Goal: Browse casually

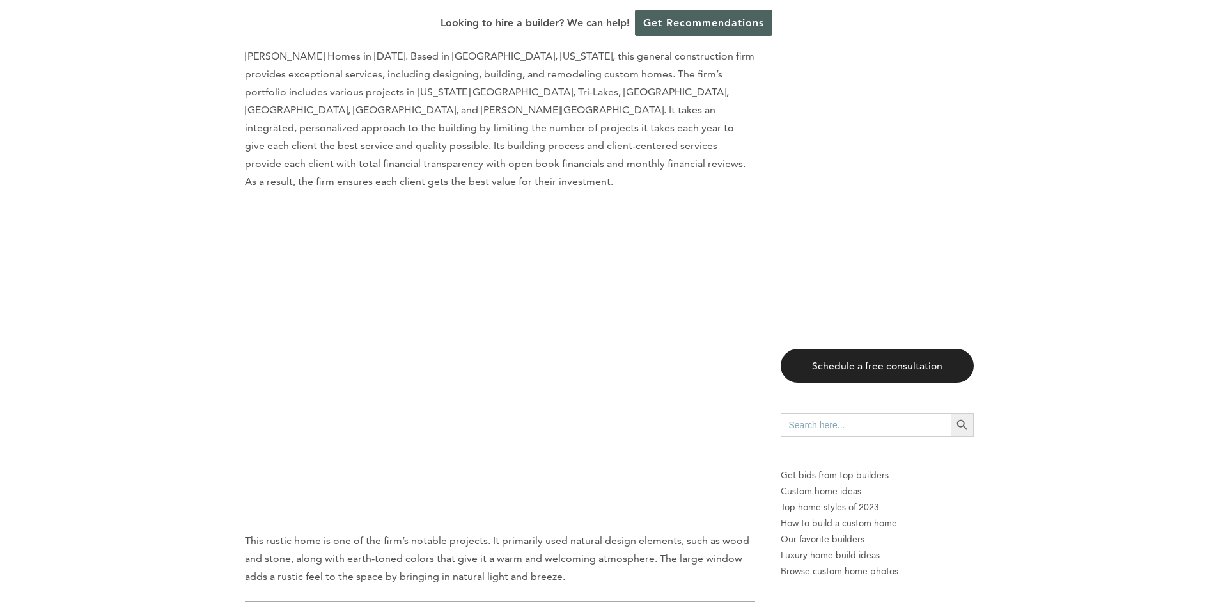
scroll to position [7228, 0]
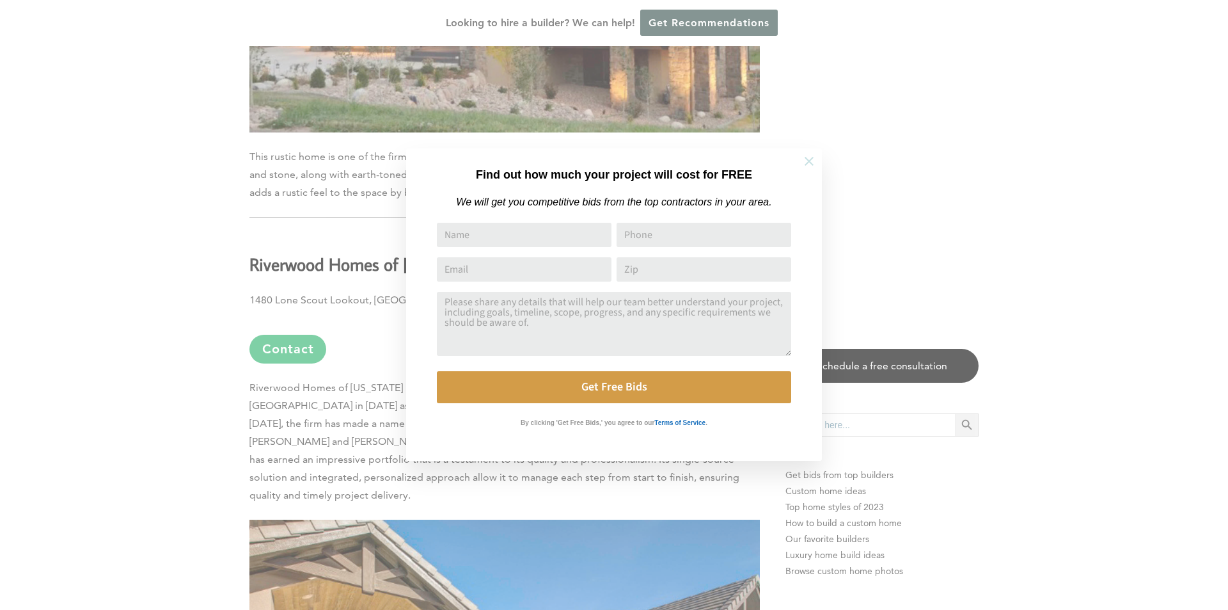
click at [807, 159] on icon at bounding box center [809, 161] width 9 height 9
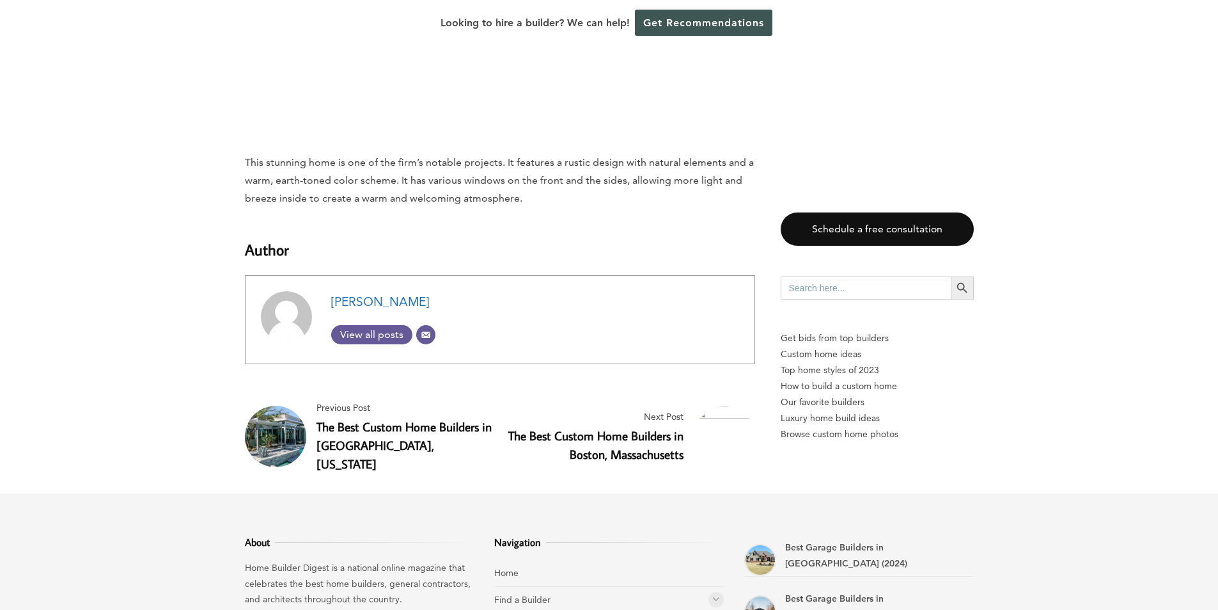
scroll to position [11033, 0]
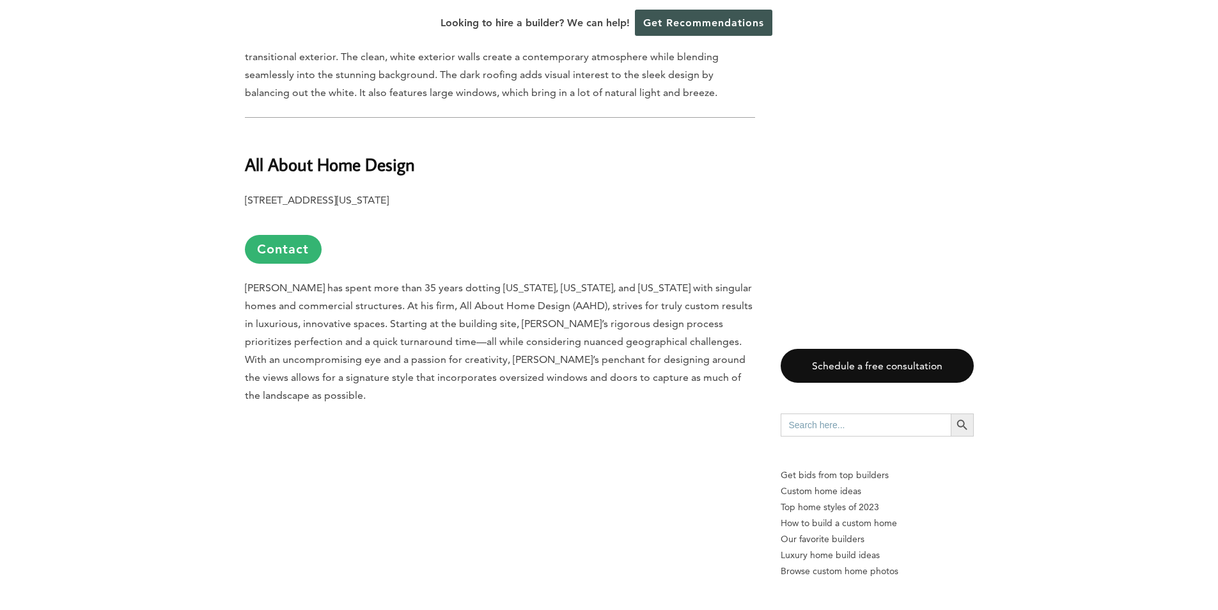
scroll to position [1471, 0]
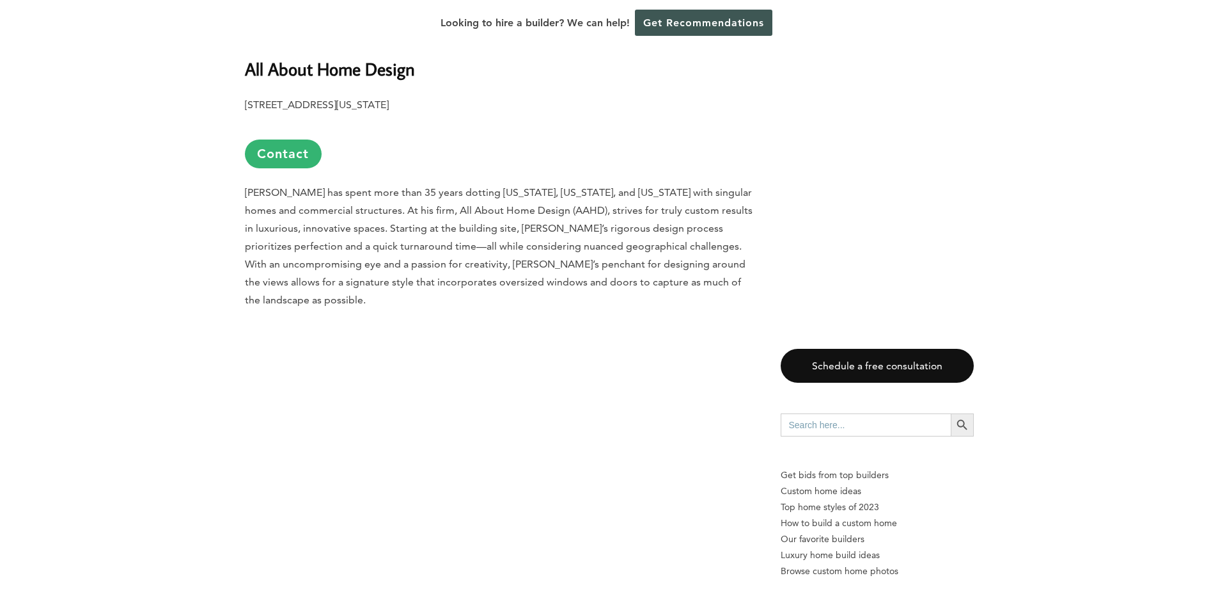
scroll to position [1471, 0]
